Goal: Information Seeking & Learning: Learn about a topic

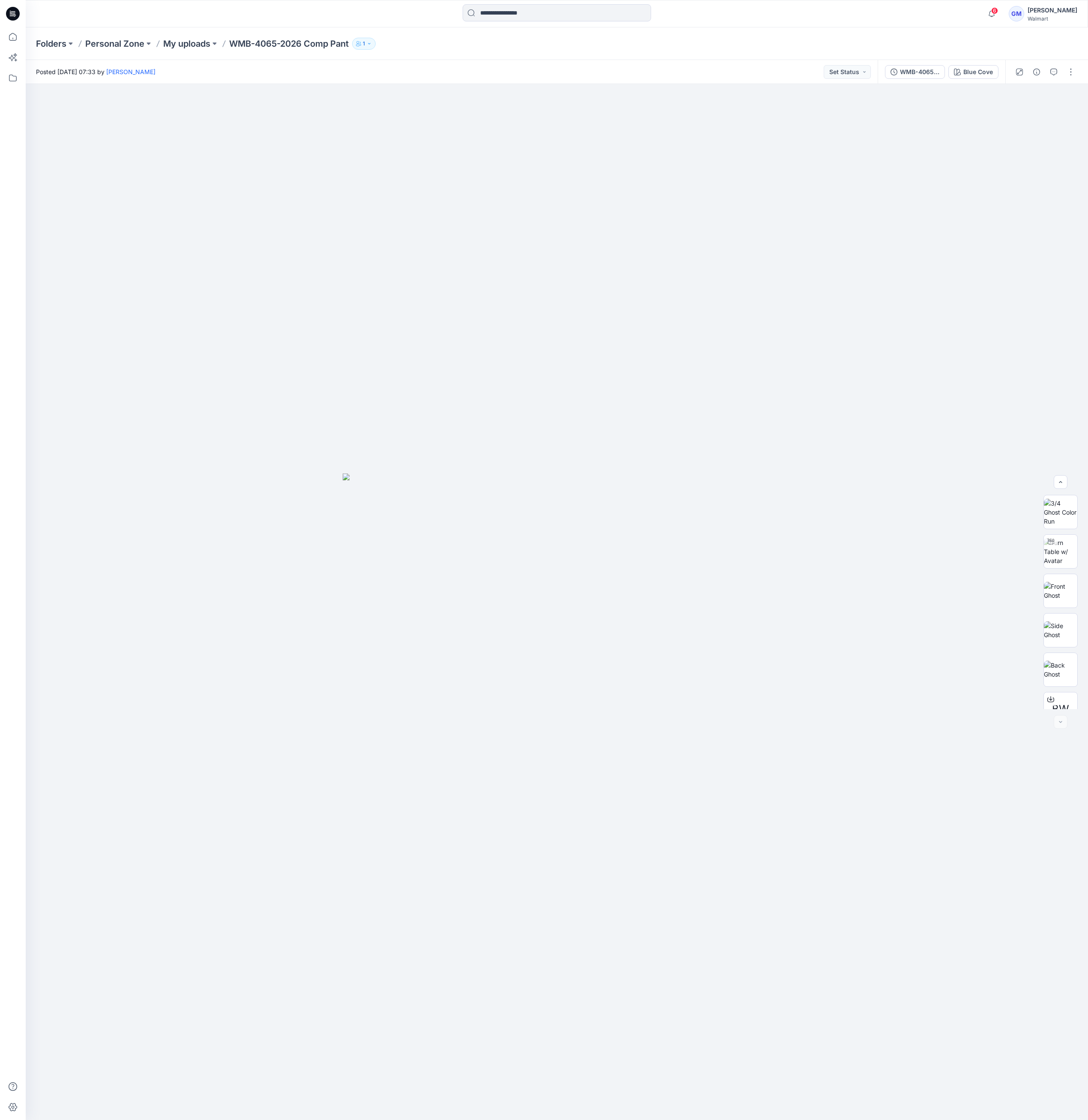
scroll to position [96, 0]
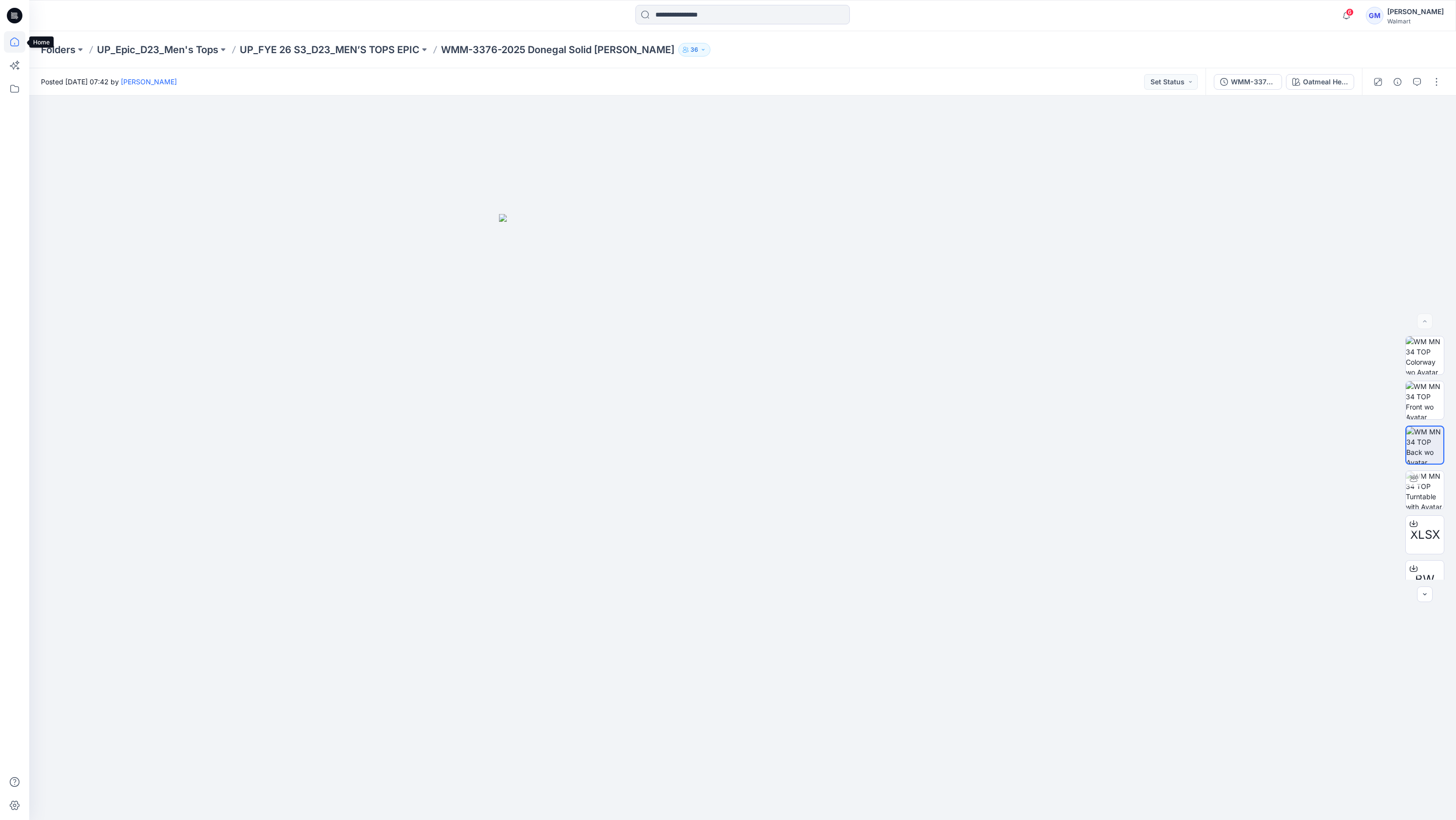
click at [18, 36] on icon at bounding box center [15, 42] width 21 height 21
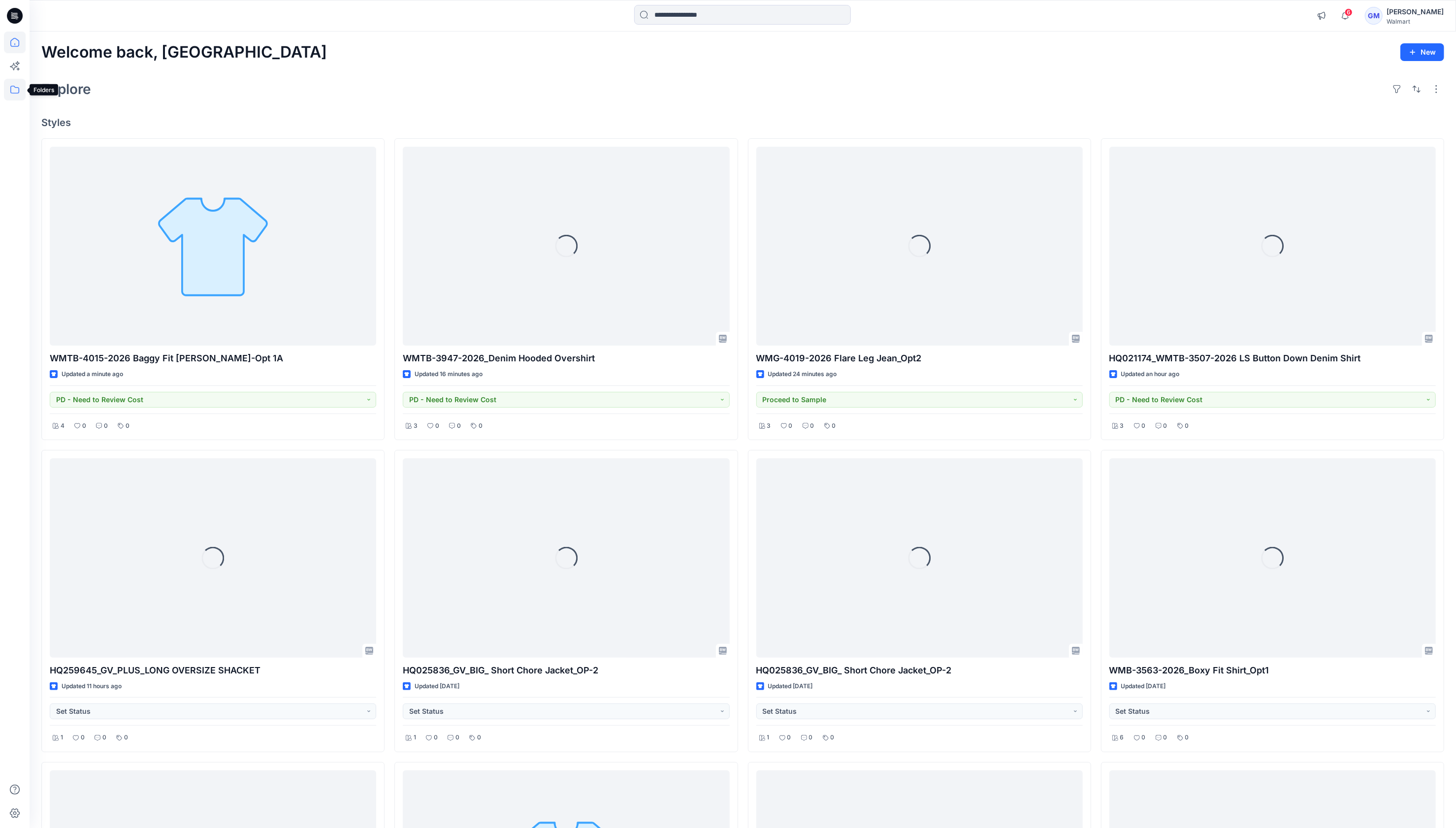
click at [22, 84] on icon at bounding box center [15, 89] width 22 height 22
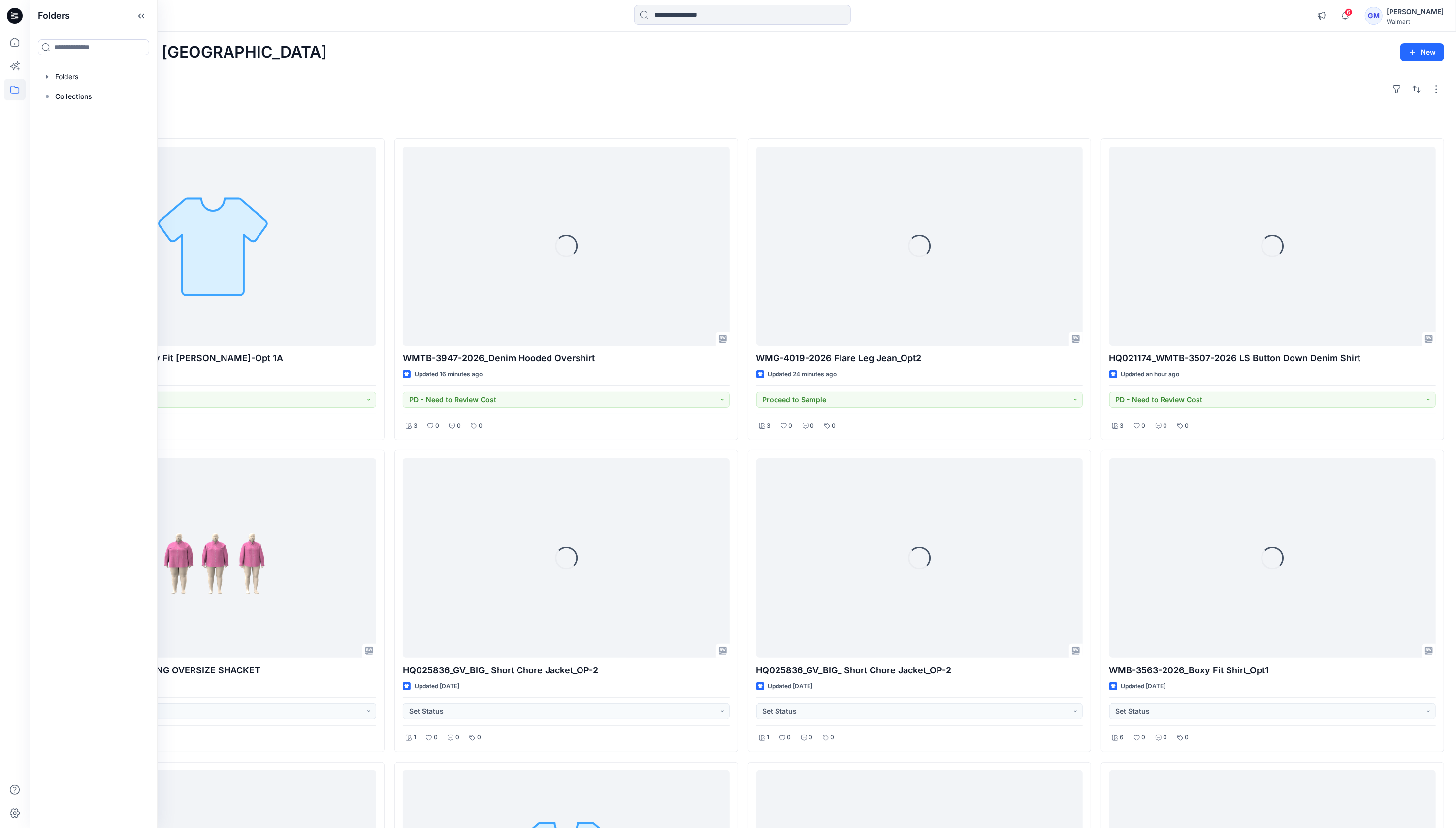
click at [96, 71] on div at bounding box center [93, 76] width 113 height 20
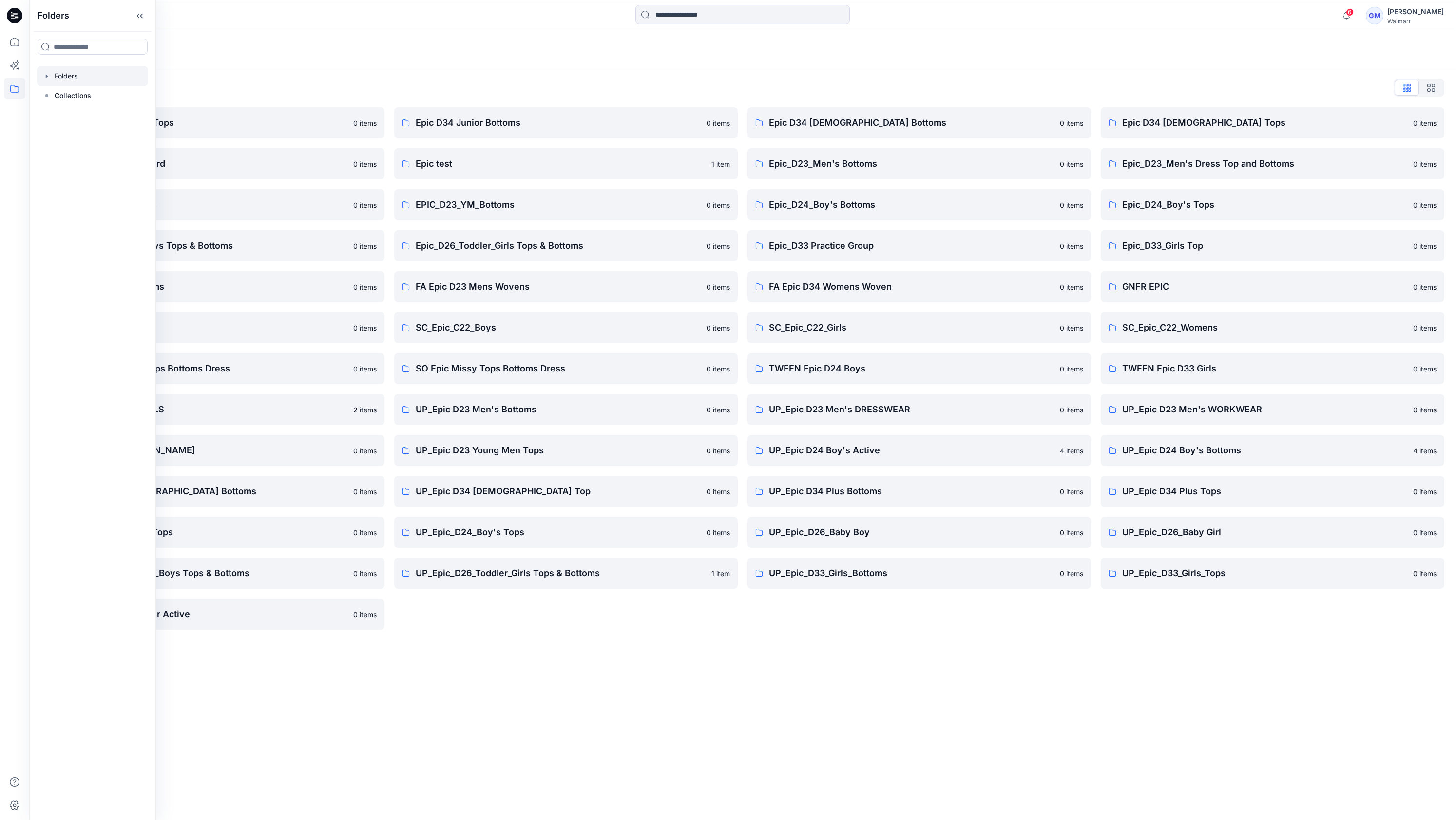
click at [663, 663] on div "Folders Folders List Epic D23 Young Men Tops 0 items Epic NYC practice board 0 …" at bounding box center [743, 425] width 1427 height 788
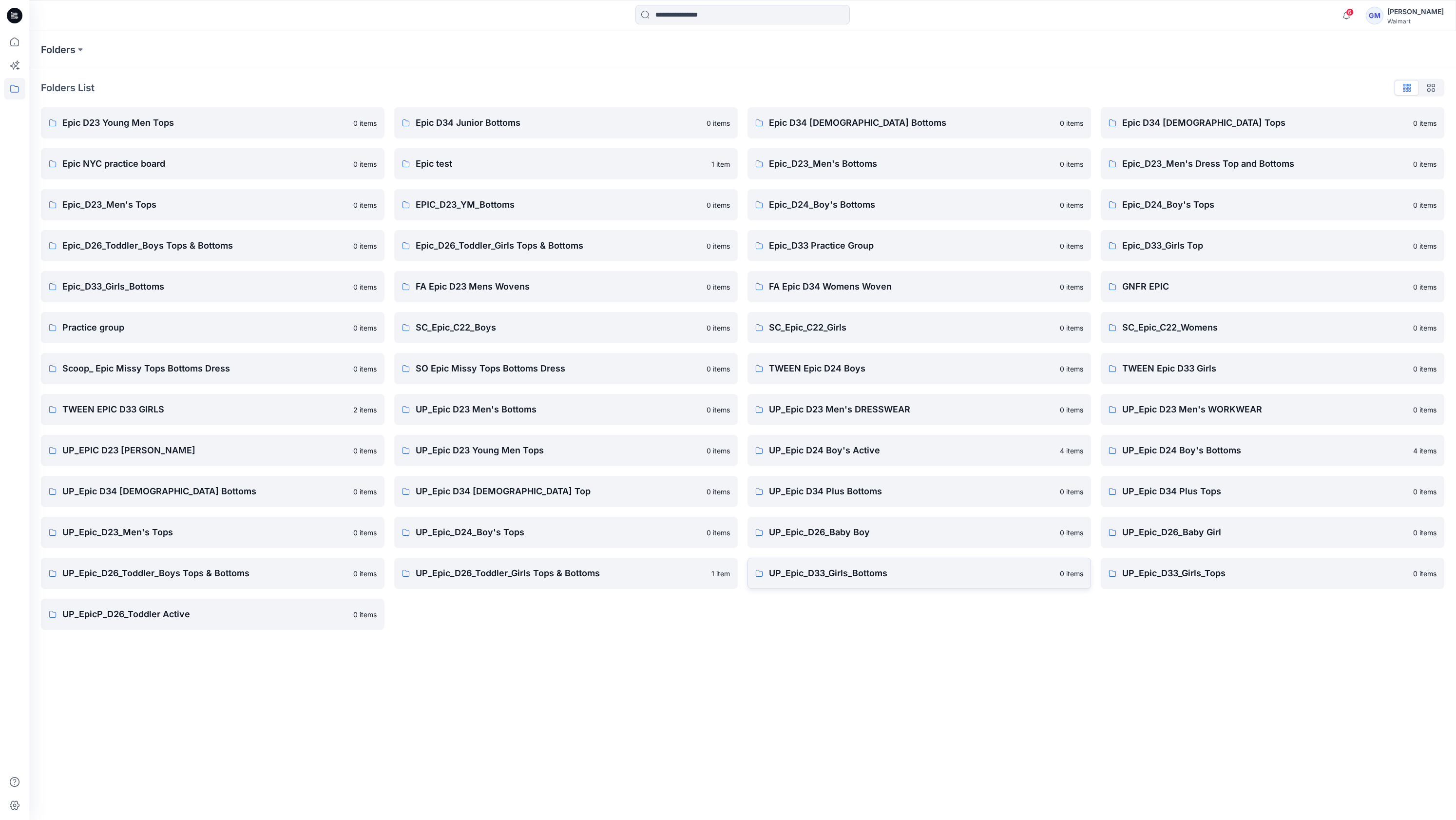
click at [853, 586] on link "UP_Epic_D33_Girls_Bottoms 0 items" at bounding box center [919, 573] width 343 height 31
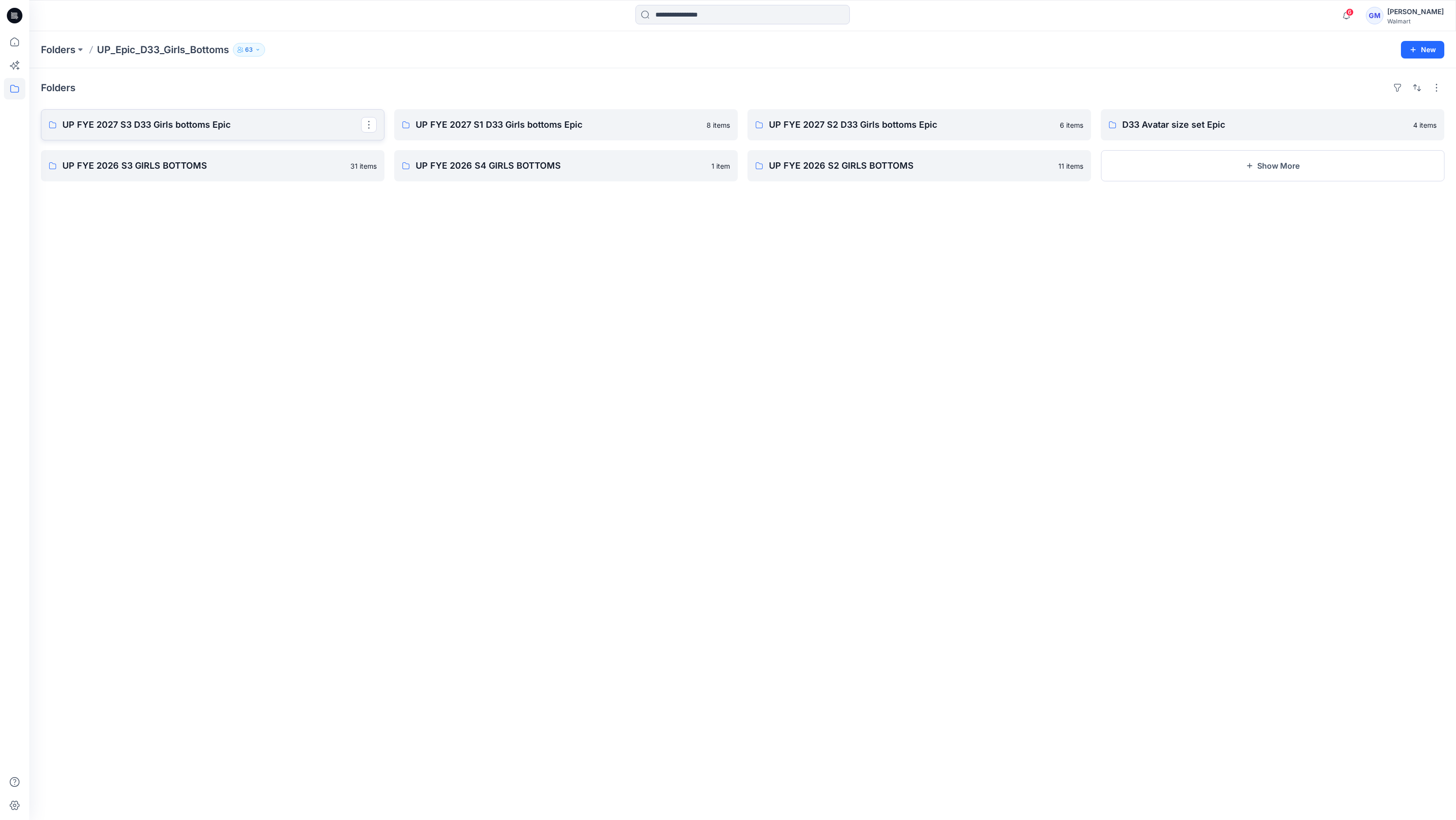
click at [268, 123] on p "UP FYE 2027 S3 D33 Girls bottoms Epic" at bounding box center [211, 125] width 299 height 14
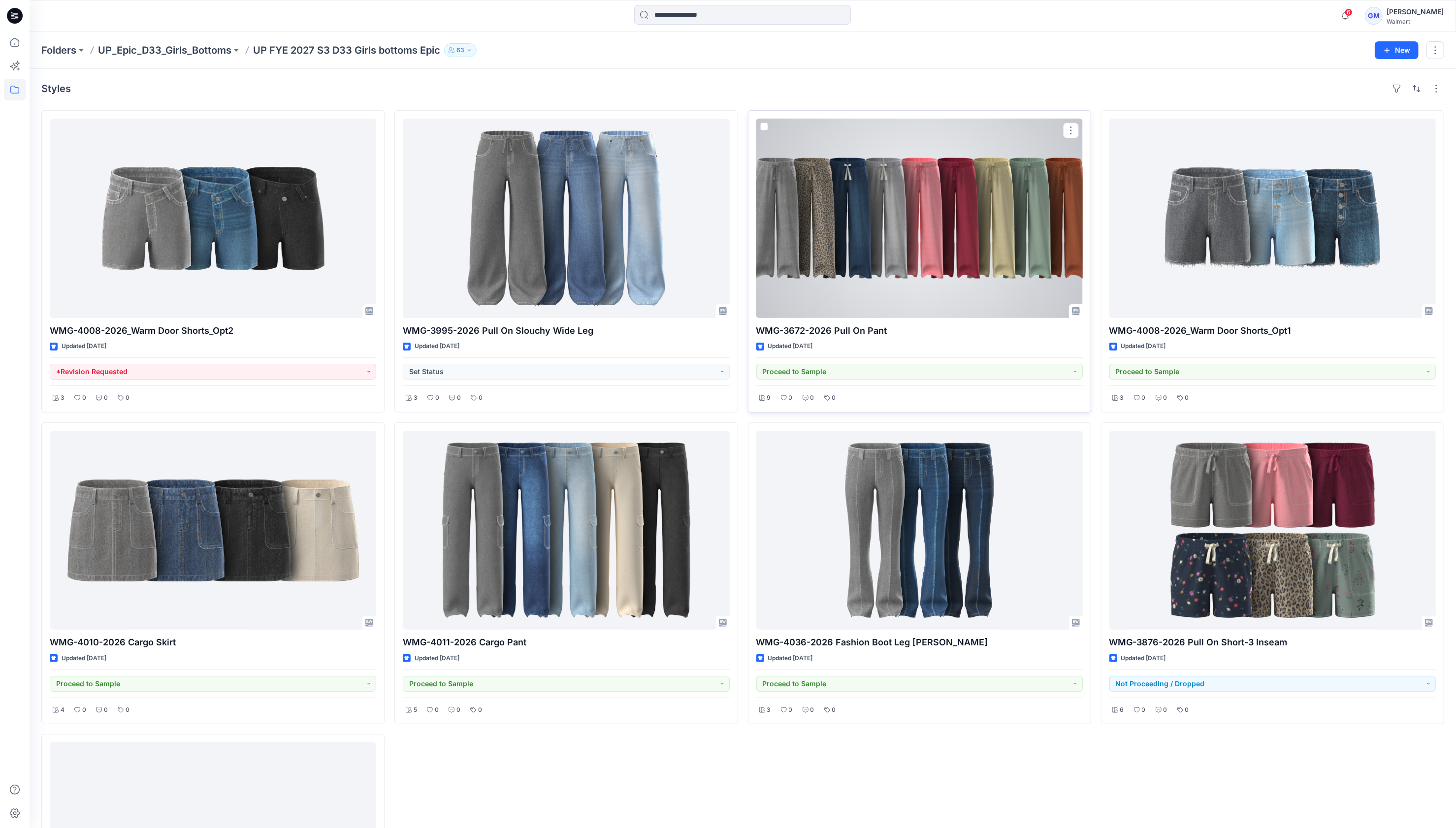
click at [938, 259] on div at bounding box center [918, 218] width 326 height 200
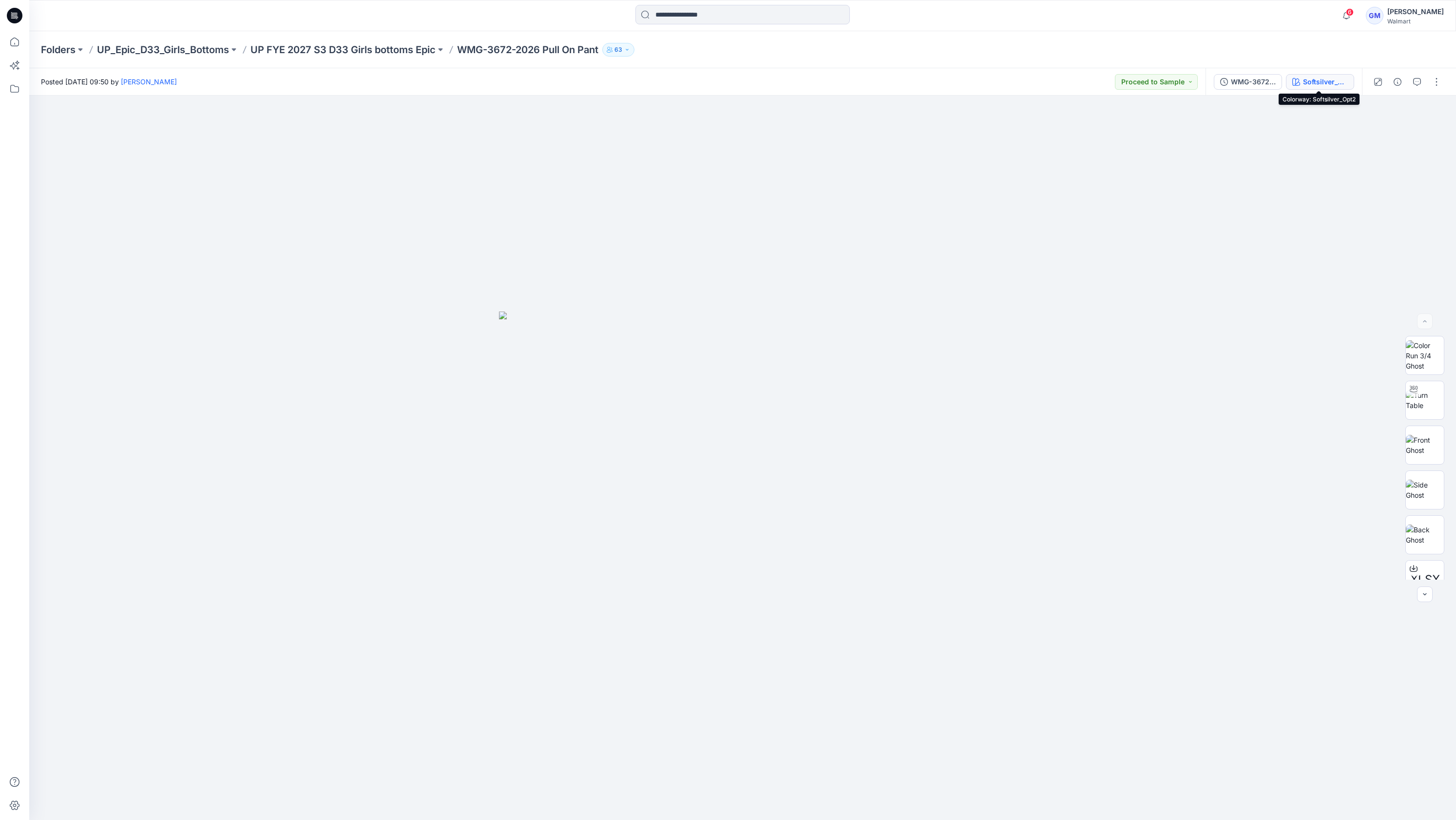
click at [1329, 81] on div "Softsilver_Opt2" at bounding box center [1325, 81] width 45 height 11
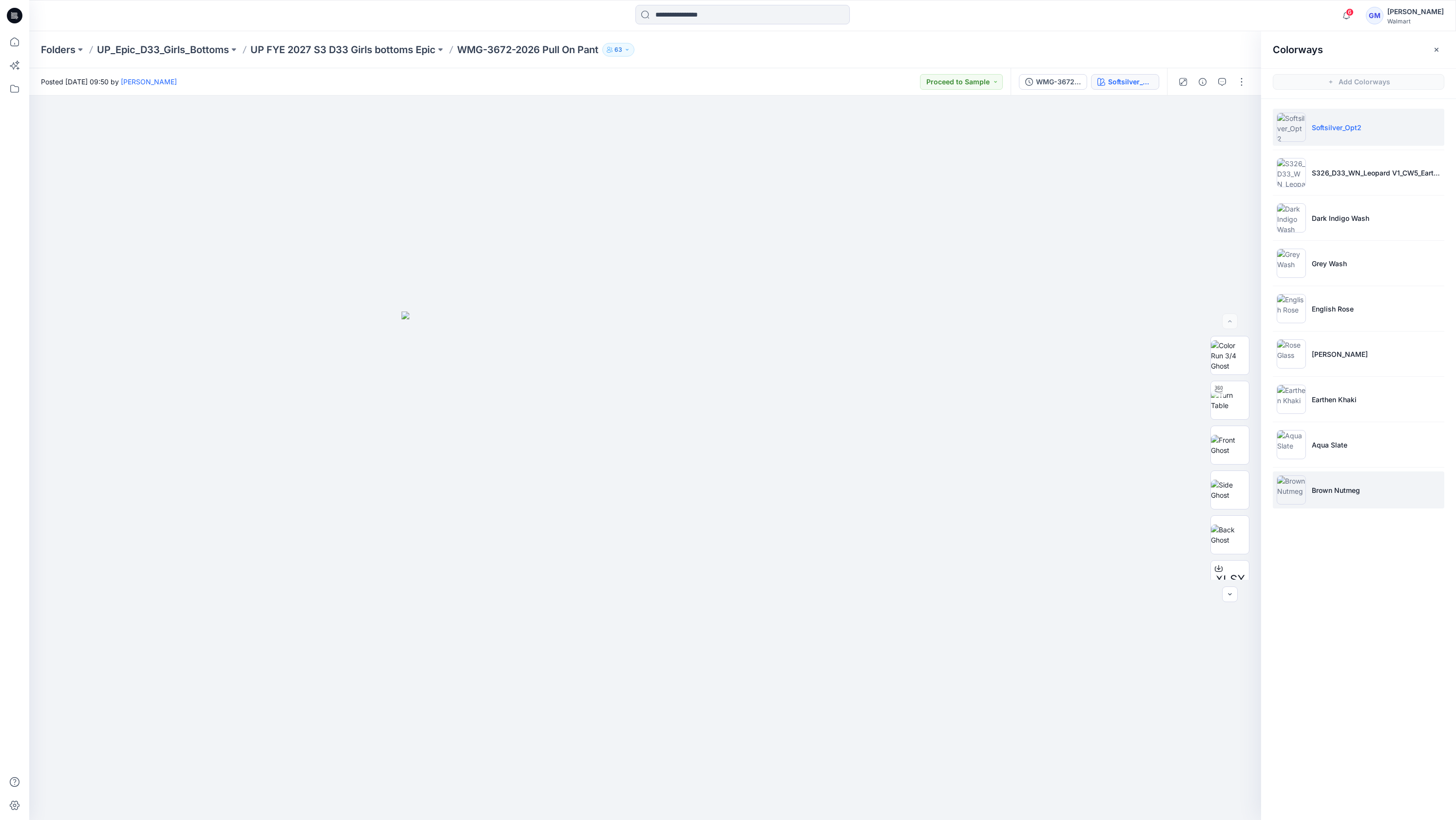
click at [1372, 487] on li "Brown Nutmeg" at bounding box center [1358, 489] width 172 height 37
drag, startPoint x: 49, startPoint y: 369, endPoint x: 51, endPoint y: 364, distance: 5.4
click at [49, 369] on div at bounding box center [645, 458] width 1232 height 725
click at [16, 38] on icon at bounding box center [15, 42] width 21 height 21
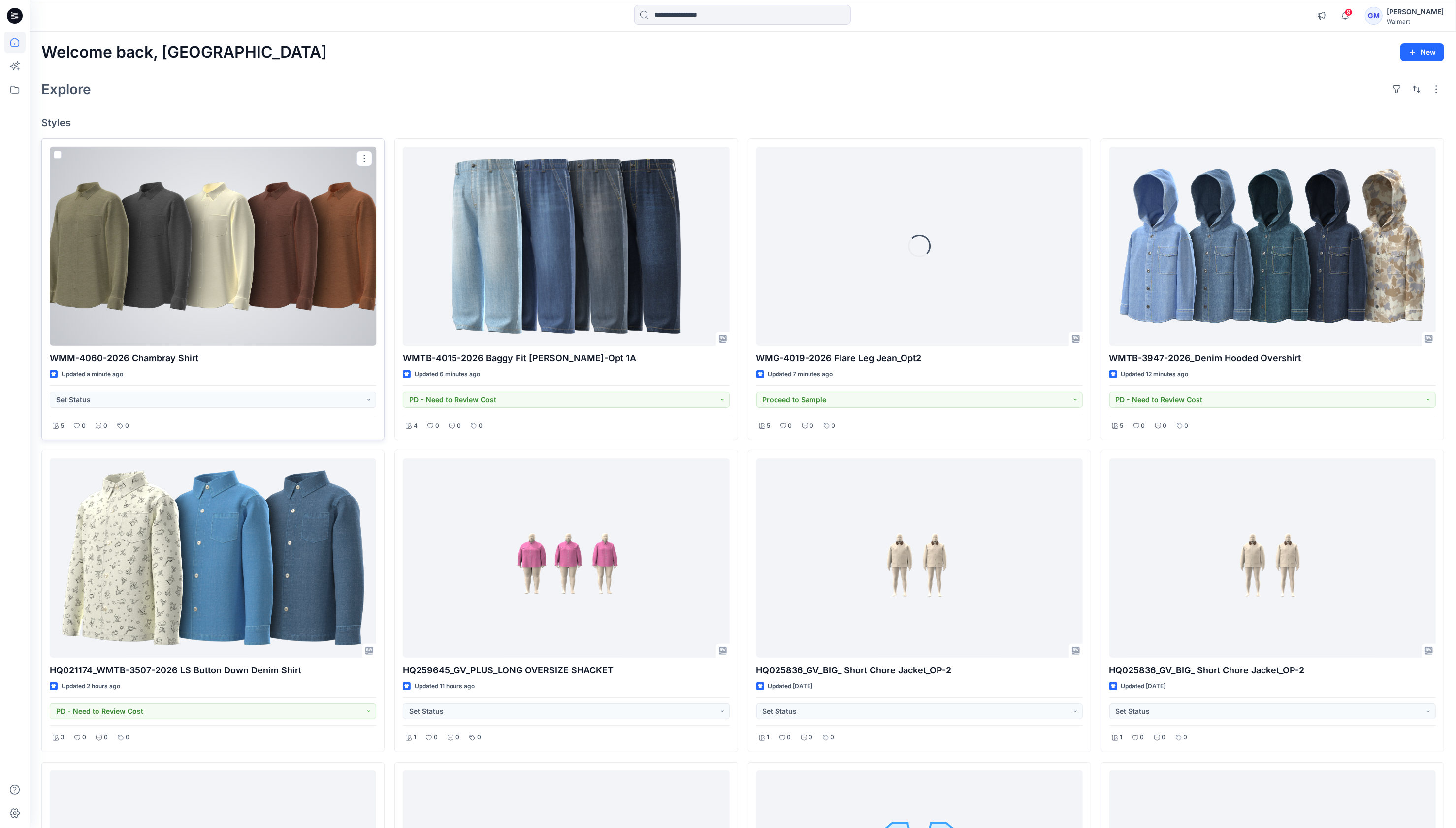
click at [232, 314] on div at bounding box center [212, 247] width 326 height 200
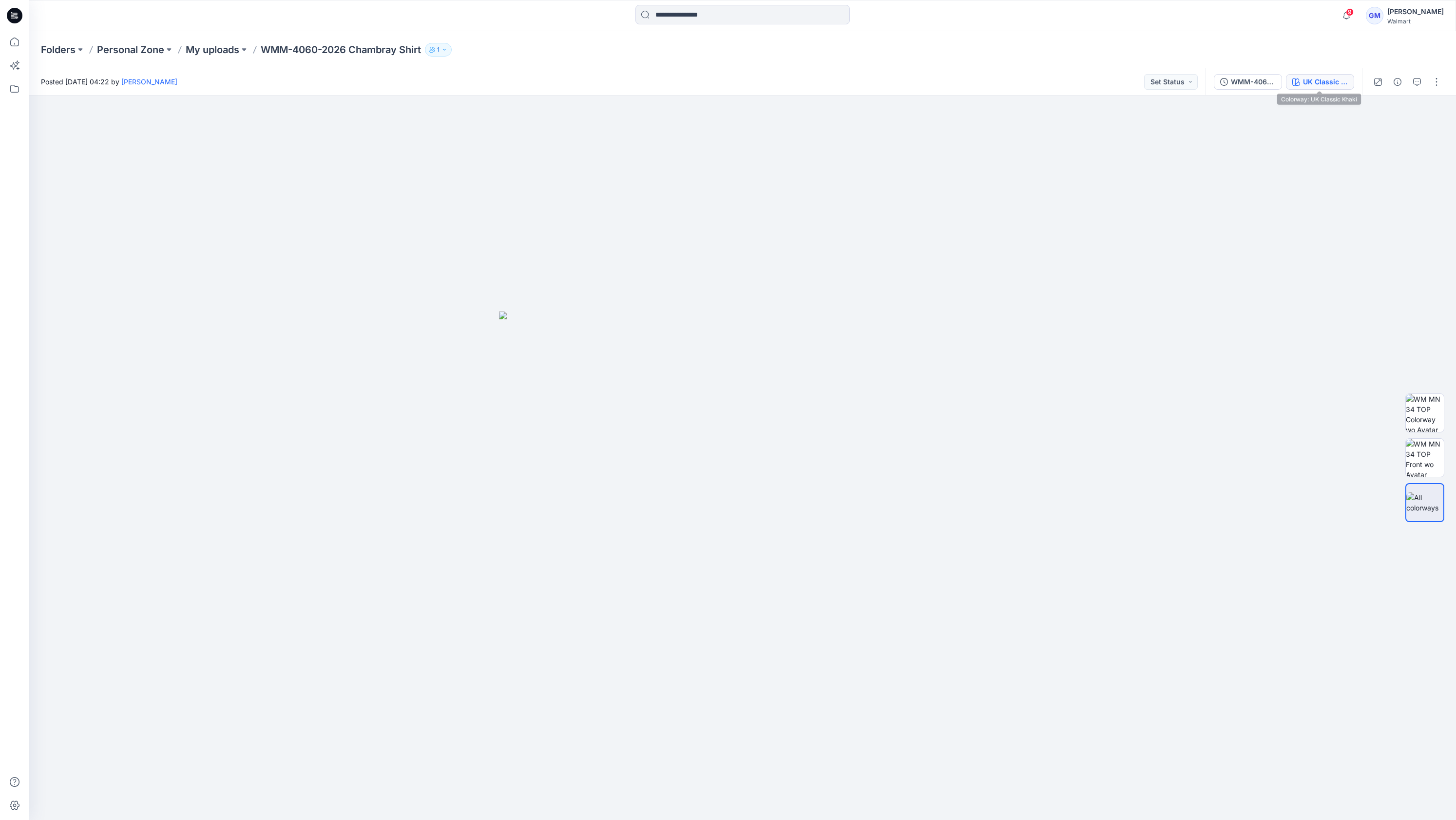
click at [1320, 78] on div "UK Classic Khaki" at bounding box center [1325, 81] width 45 height 11
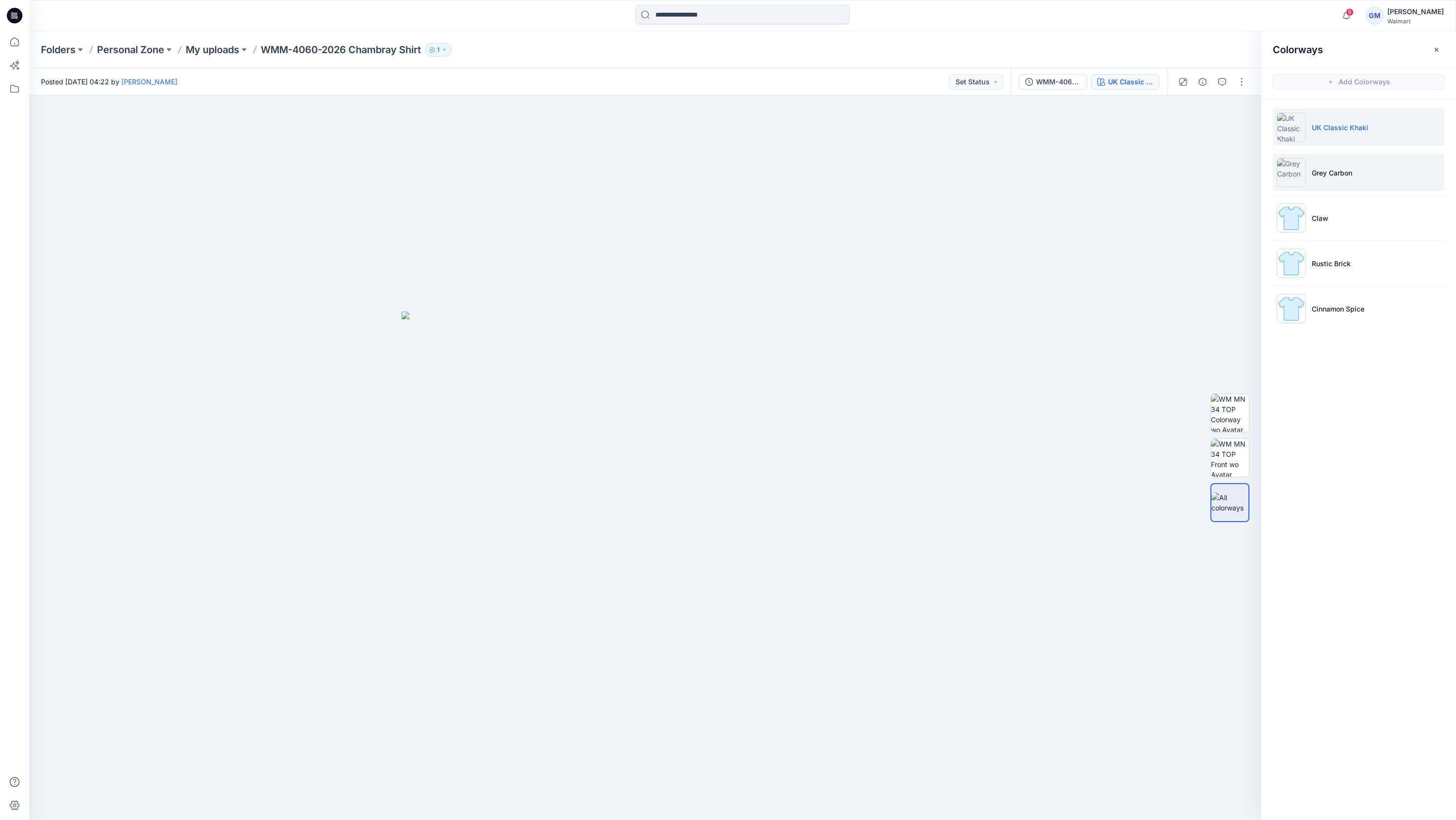
click at [1355, 175] on li "Grey Carbon" at bounding box center [1358, 173] width 172 height 37
click at [1231, 465] on img at bounding box center [1229, 457] width 38 height 38
click at [624, 307] on img at bounding box center [645, 517] width 488 height 606
click at [404, 277] on img at bounding box center [645, 517] width 488 height 606
click at [1056, 298] on div at bounding box center [645, 458] width 1232 height 725
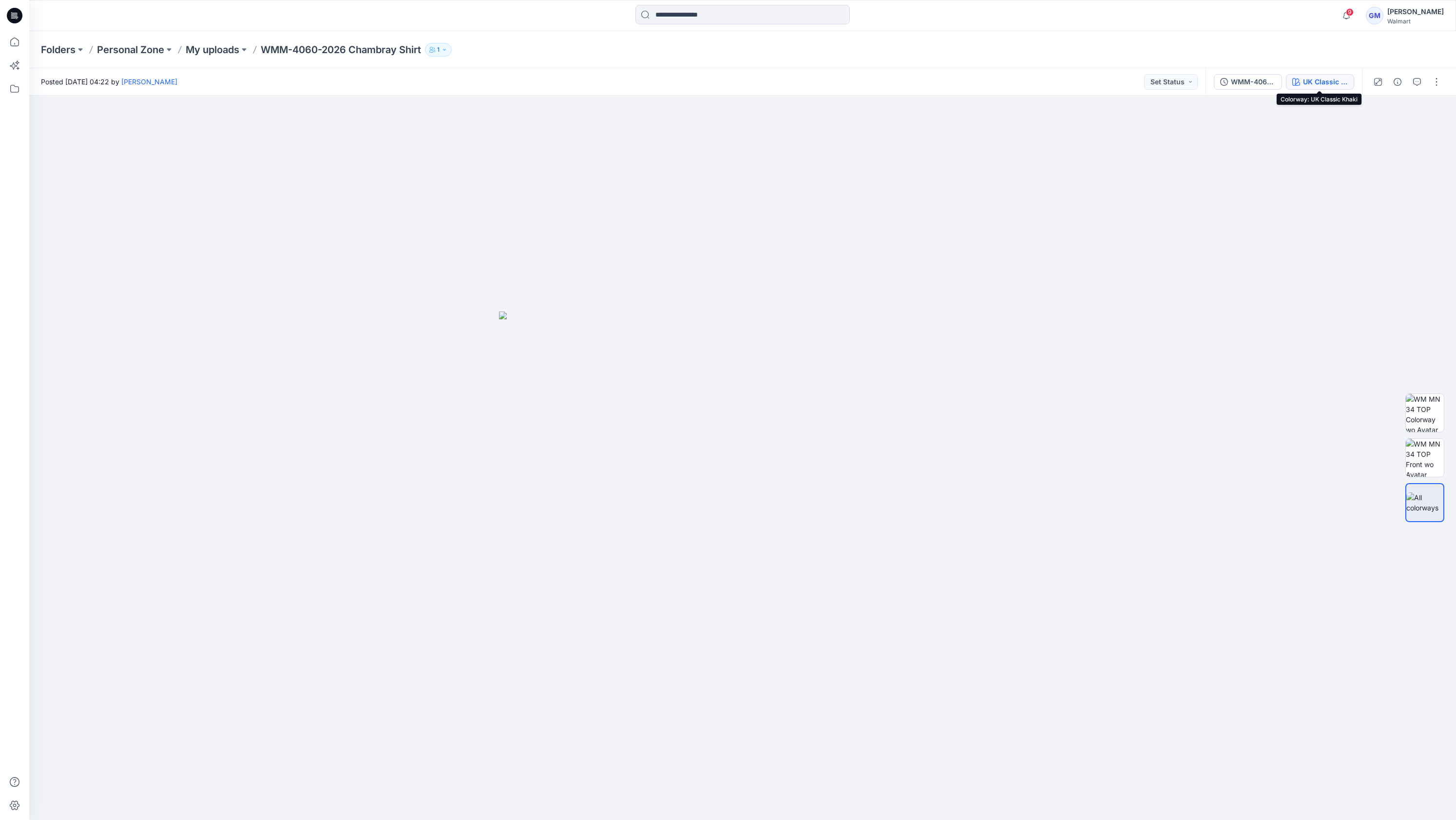
click at [1316, 79] on div "UK Classic Khaki" at bounding box center [1325, 81] width 45 height 11
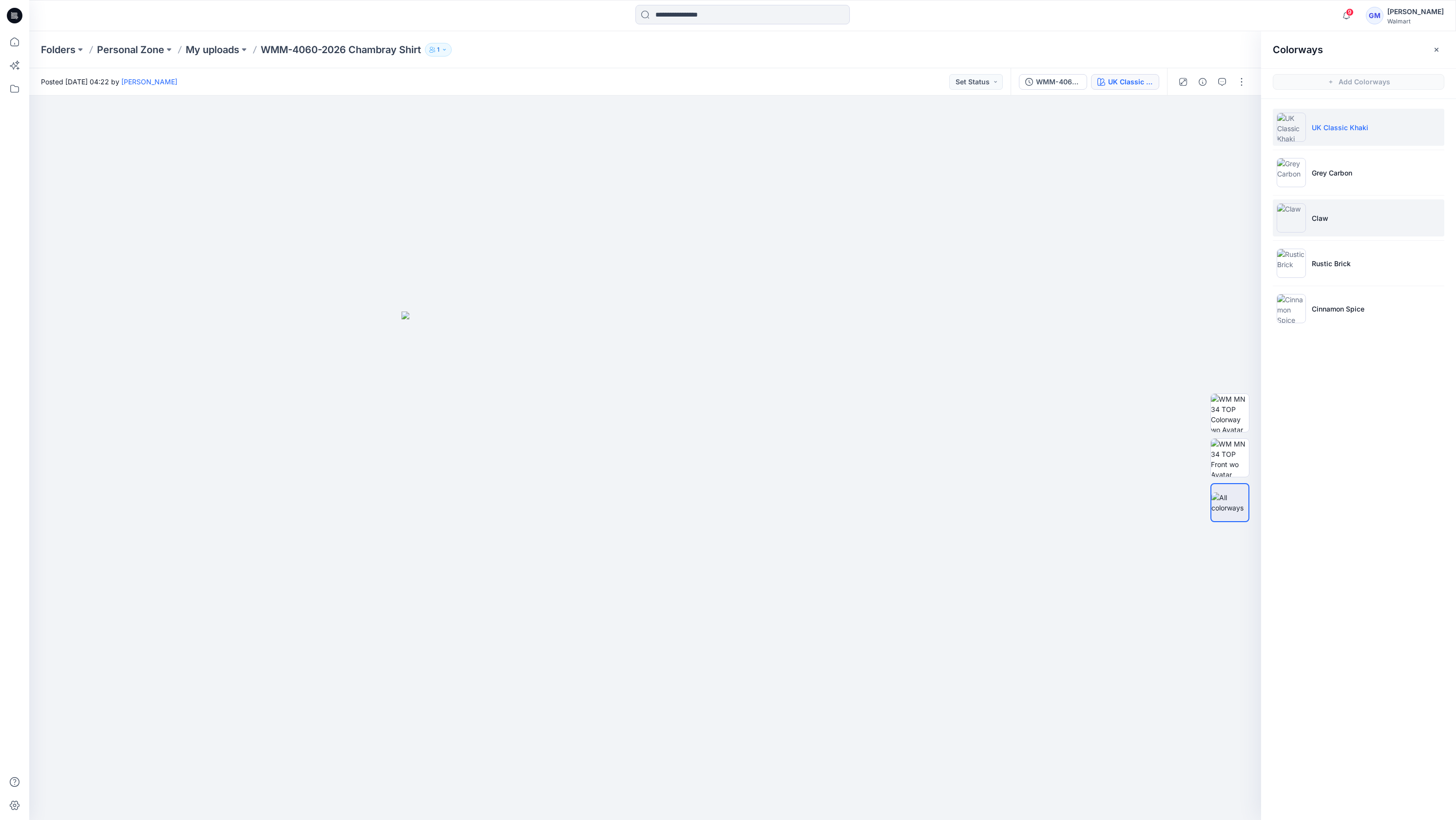
click at [1348, 230] on li "Claw" at bounding box center [1358, 218] width 172 height 37
click at [1224, 459] on img at bounding box center [1229, 457] width 38 height 38
click at [1346, 261] on p "Rustic Brick" at bounding box center [1331, 263] width 39 height 11
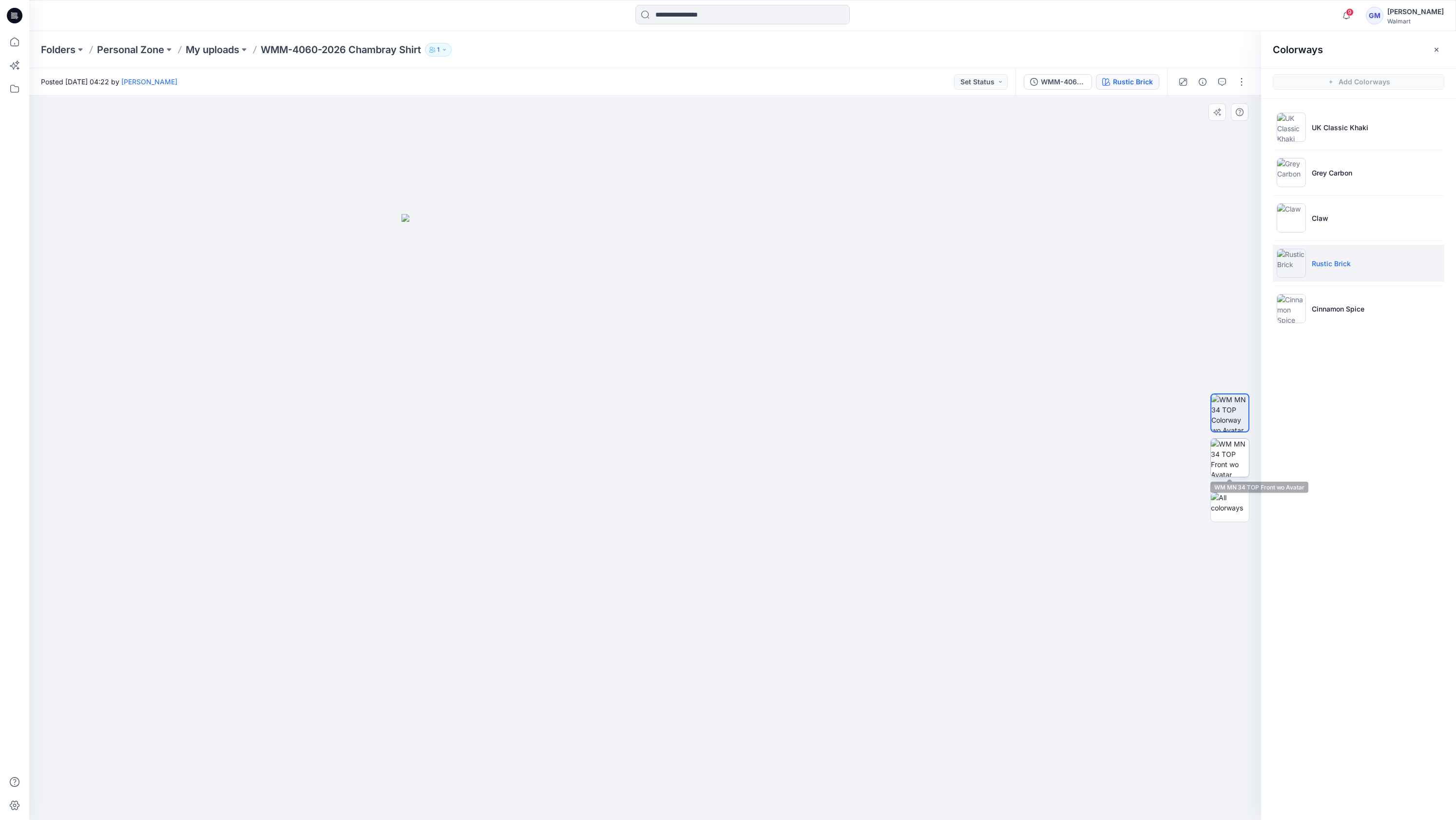
click at [1229, 454] on img at bounding box center [1229, 457] width 38 height 38
click at [1338, 315] on li "Cinnamon Spice" at bounding box center [1358, 308] width 172 height 37
click at [1220, 457] on img at bounding box center [1229, 457] width 38 height 38
click at [104, 172] on div at bounding box center [645, 458] width 1232 height 725
